Goal: Task Accomplishment & Management: Manage account settings

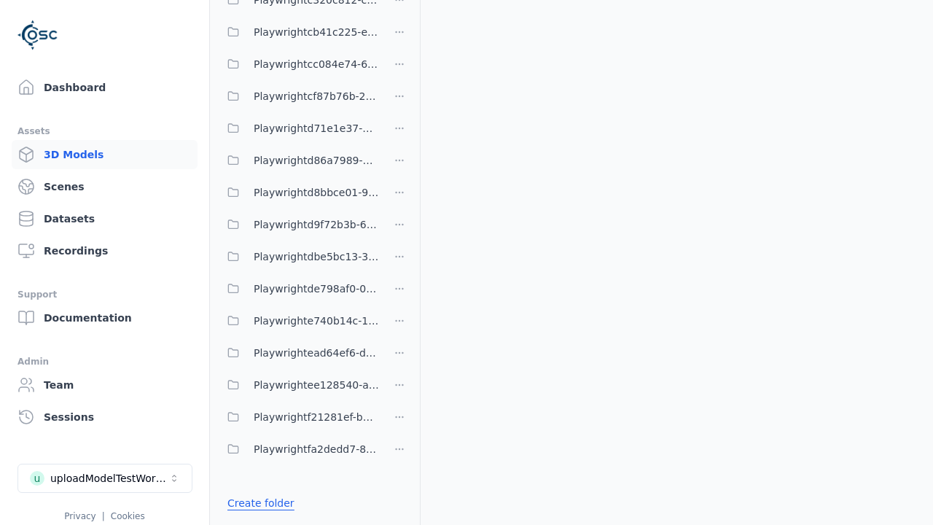
click at [257, 503] on link "Create folder" at bounding box center [260, 503] width 67 height 15
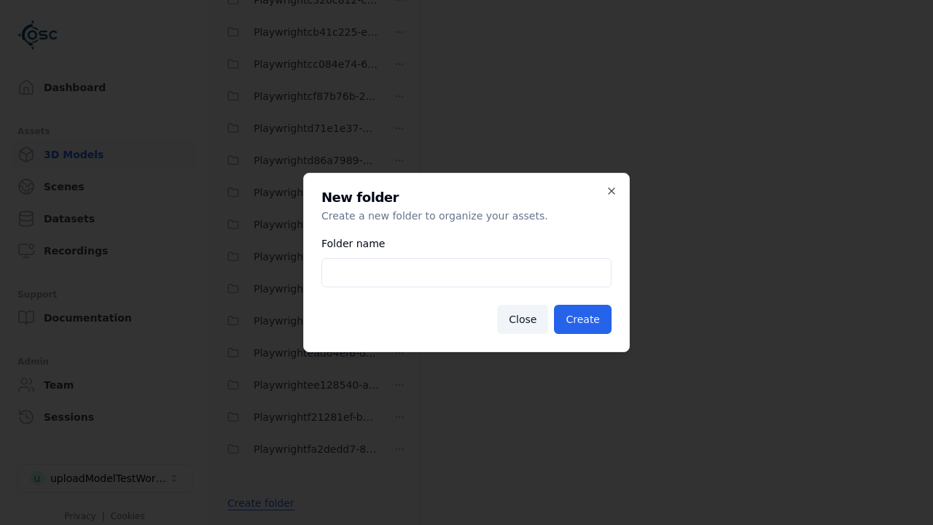
type input "**********"
click at [585, 319] on button "Create" at bounding box center [583, 319] width 58 height 29
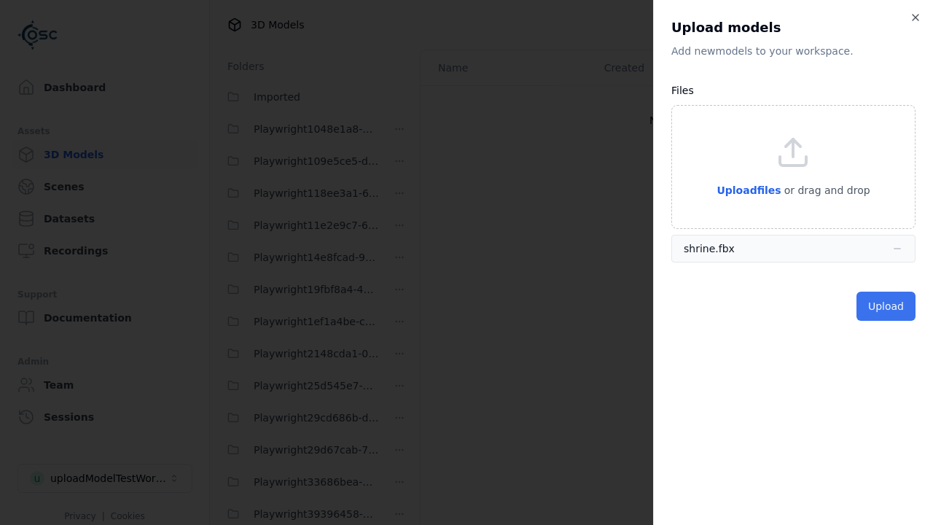
click at [887, 306] on button "Upload" at bounding box center [886, 306] width 59 height 29
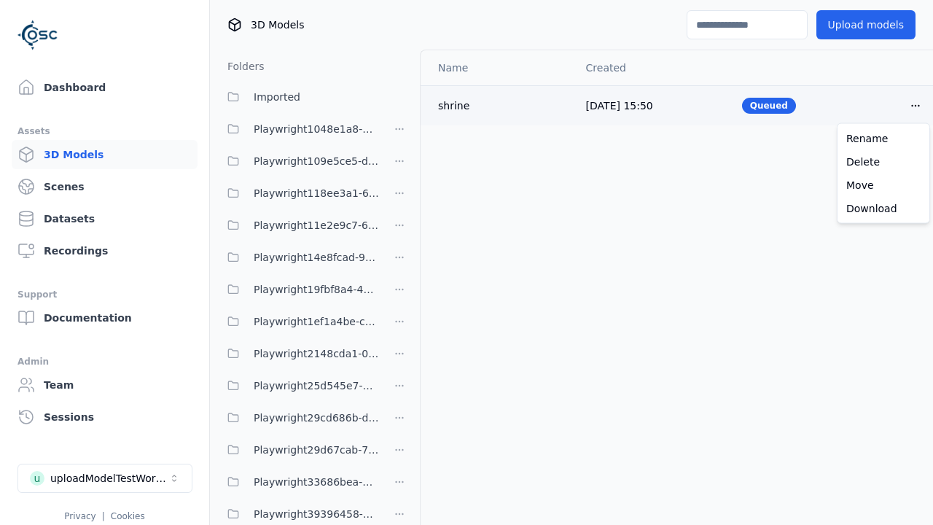
click at [916, 105] on html "Support Dashboard Assets 3D Models Scenes Datasets Recordings Support Documenta…" at bounding box center [466, 262] width 933 height 525
click at [884, 161] on div "Delete" at bounding box center [884, 161] width 86 height 23
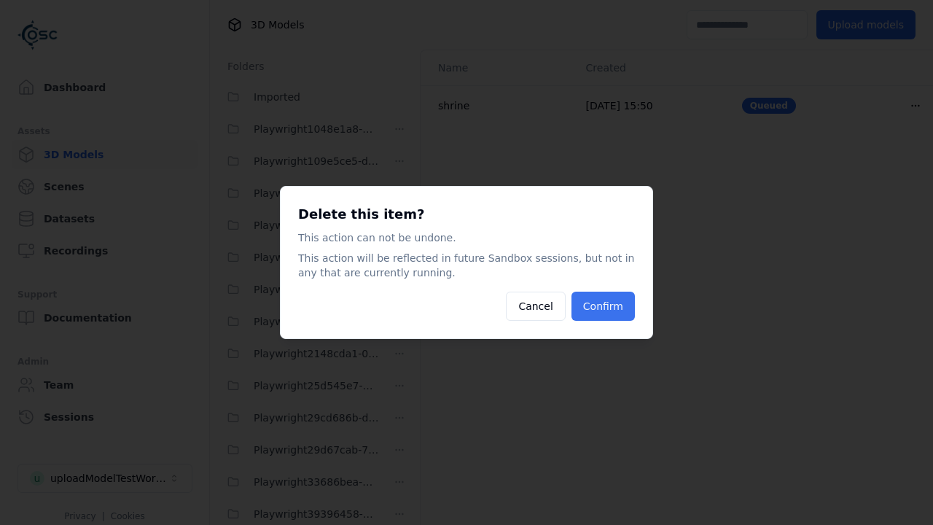
click at [605, 306] on button "Confirm" at bounding box center [603, 306] width 63 height 29
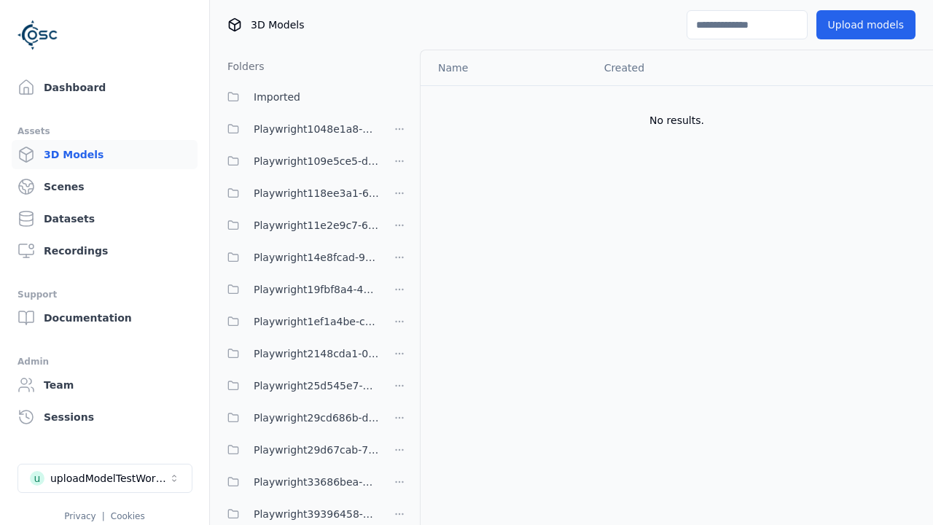
click at [400, 262] on html "Support Dashboard Assets 3D Models Scenes Datasets Recordings Support Documenta…" at bounding box center [466, 262] width 933 height 525
